Goal: Task Accomplishment & Management: Manage account settings

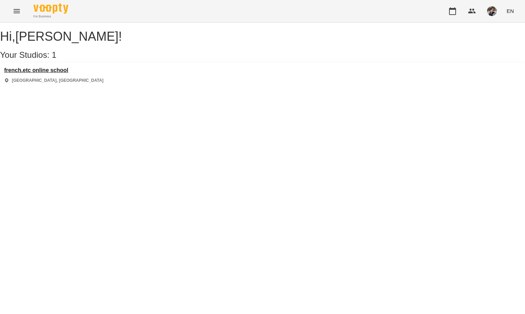
click at [71, 74] on h3 "french.etc online school" at bounding box center [53, 70] width 99 height 6
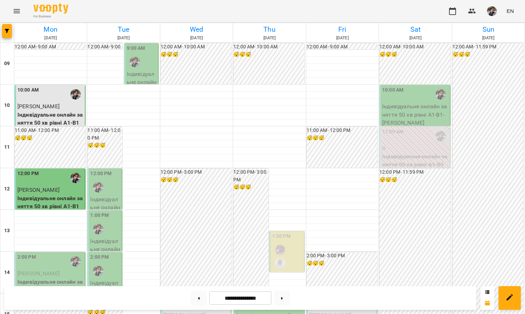
scroll to position [138, 0]
click at [55, 270] on span "[PERSON_NAME]" at bounding box center [38, 273] width 42 height 7
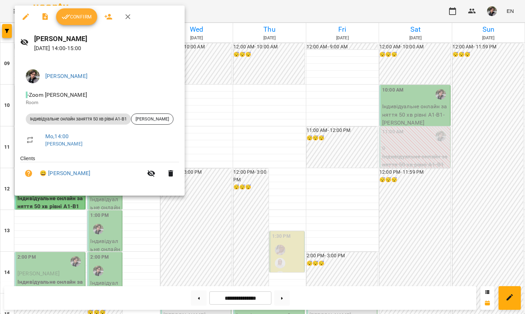
click at [83, 18] on span "Confirm" at bounding box center [77, 17] width 30 height 8
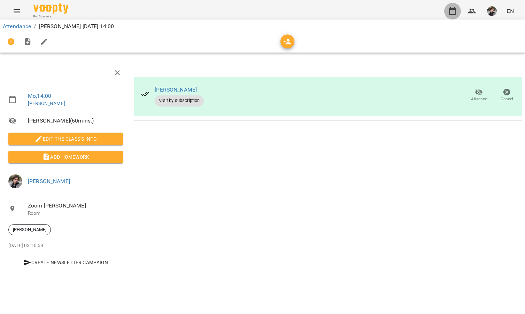
click at [455, 11] on icon "button" at bounding box center [452, 11] width 8 height 8
